Goal: Task Accomplishment & Management: Use online tool/utility

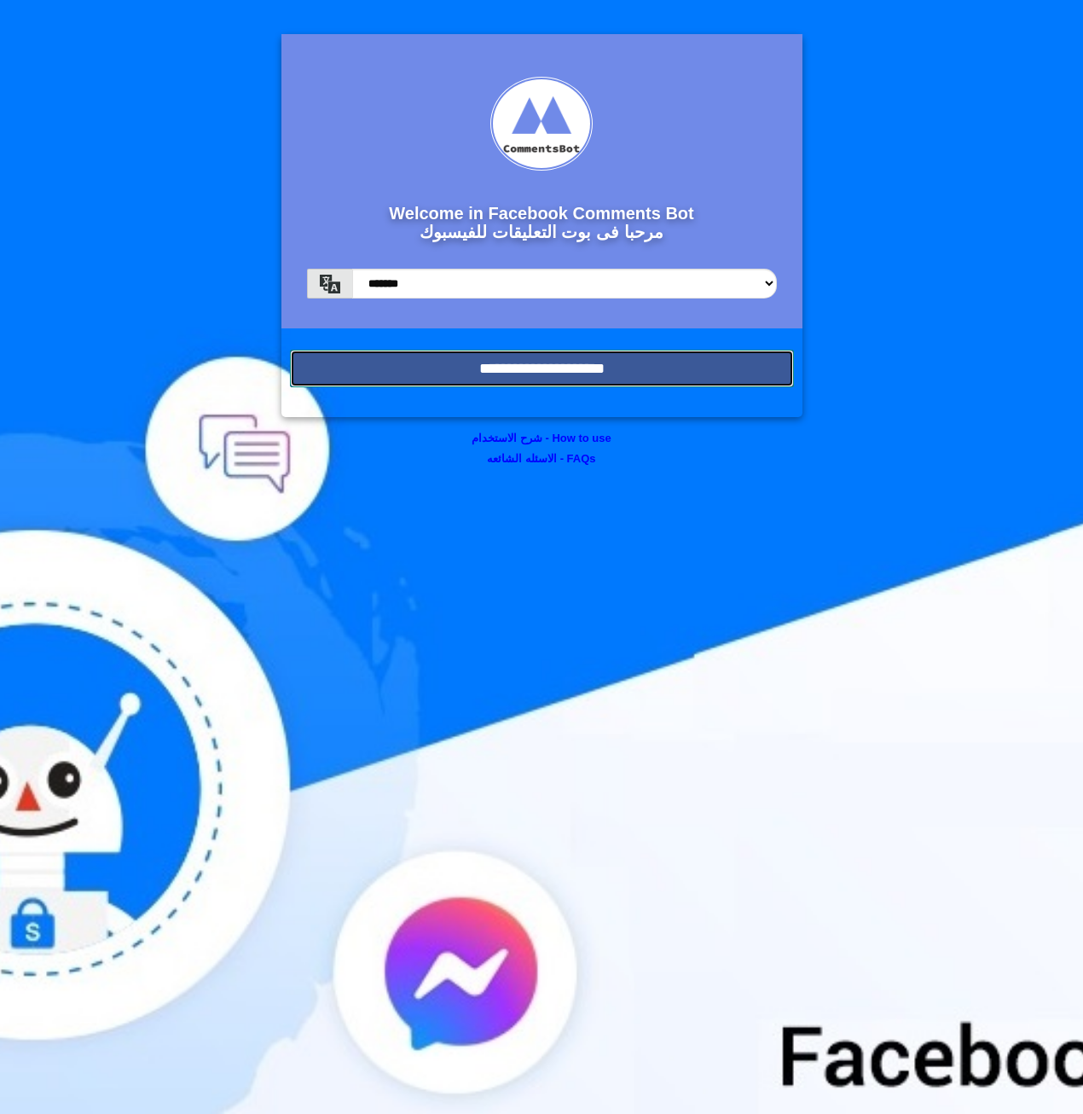
click at [468, 363] on input "**********" at bounding box center [542, 369] width 504 height 38
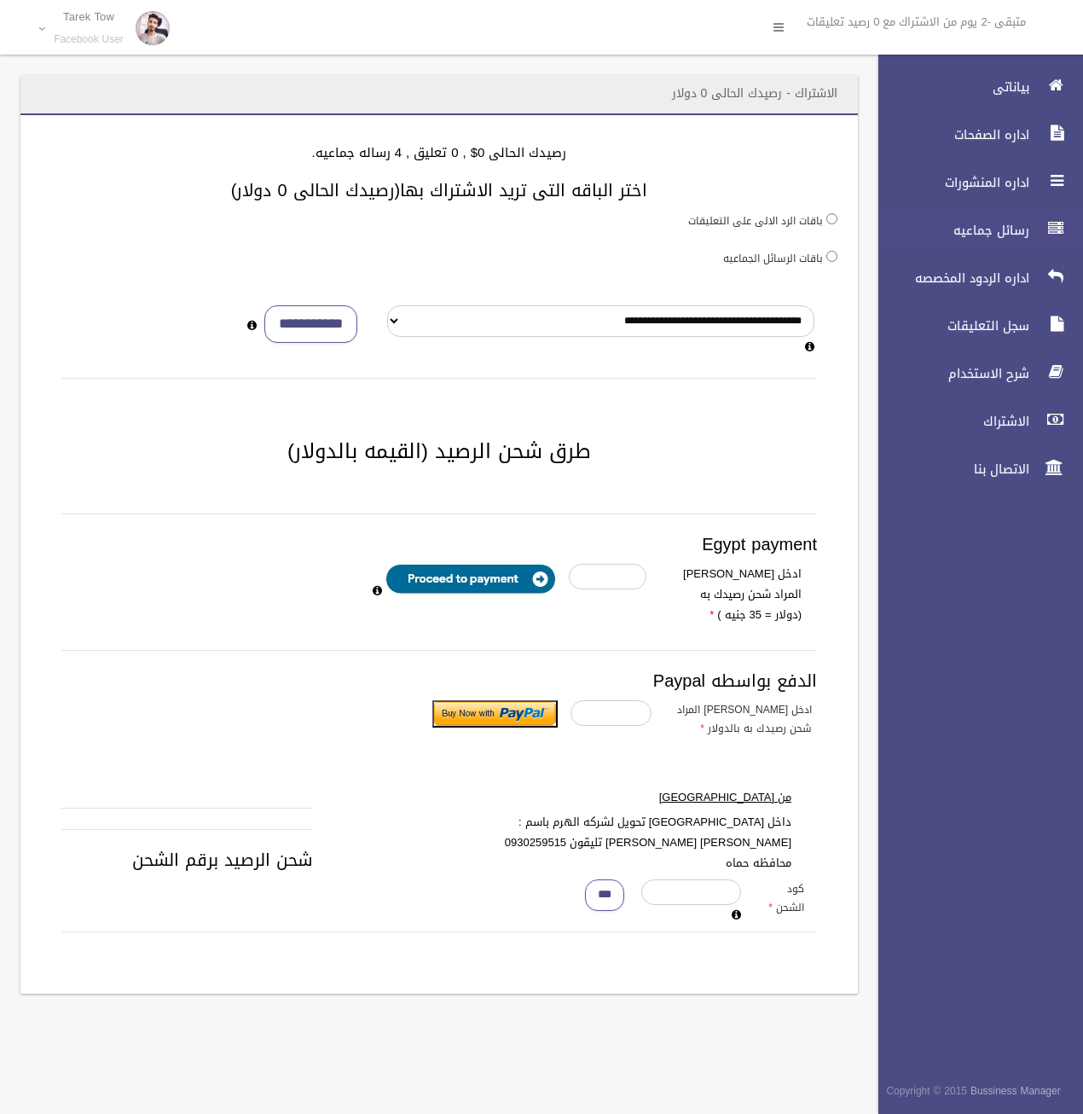
click at [1000, 229] on span "رسائل جماعيه" at bounding box center [949, 230] width 171 height 17
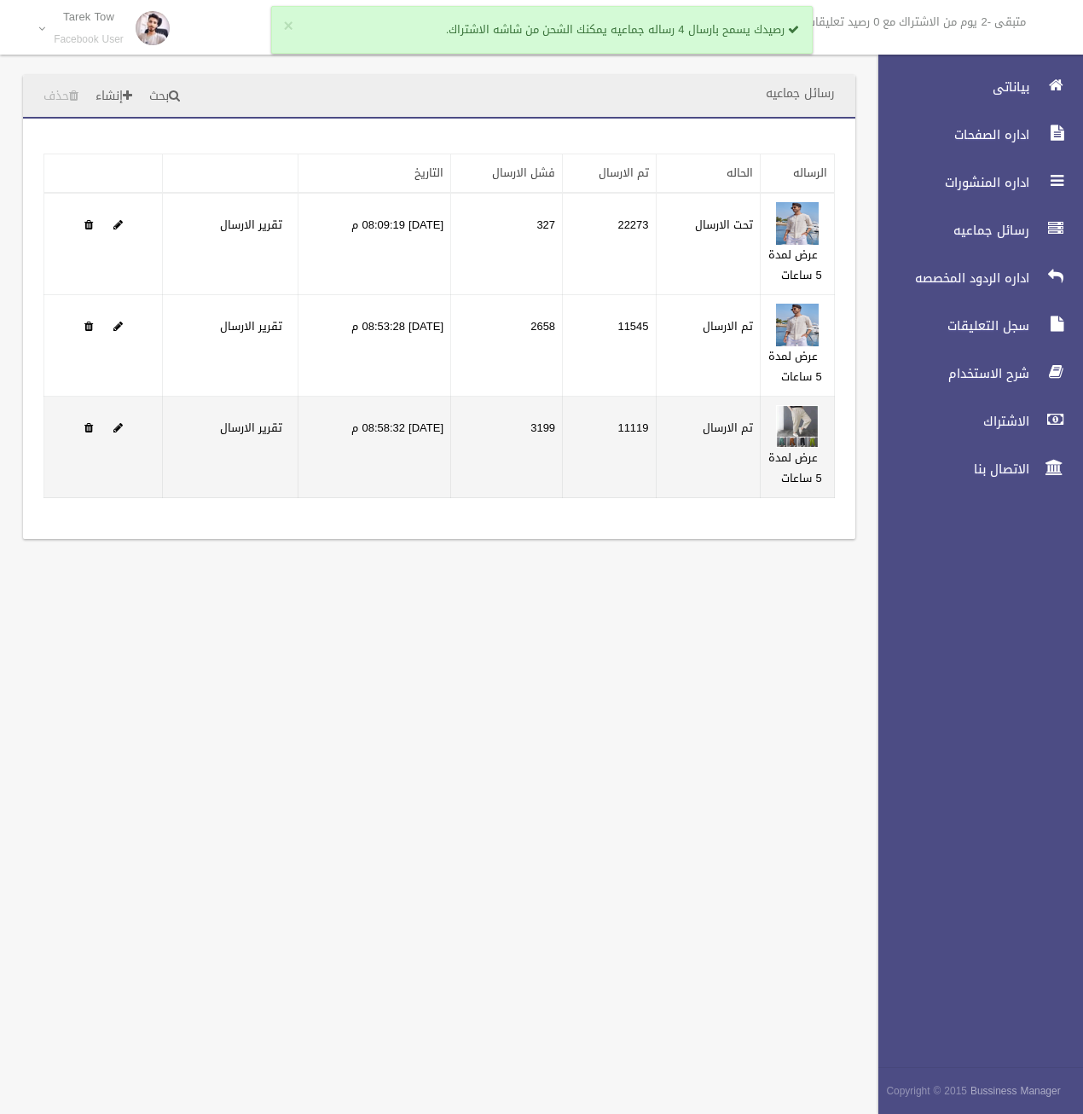
click at [642, 425] on td "11119" at bounding box center [609, 447] width 93 height 101
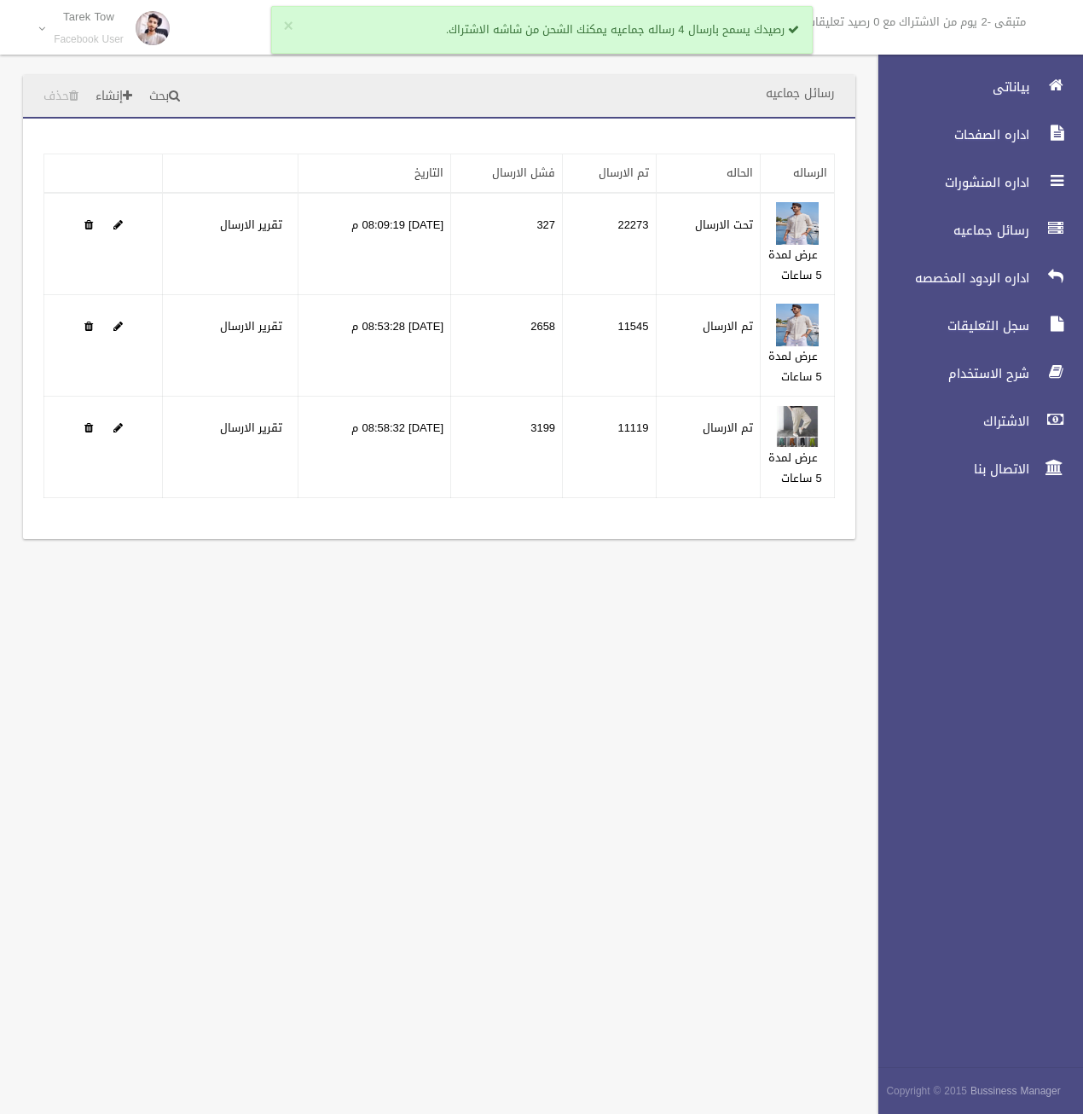
click at [394, 652] on div "رسائل جماعيه بحث إنشاء حذف تطبيق مسح البيانات" at bounding box center [541, 557] width 1083 height 1114
